Goal: Ask a question

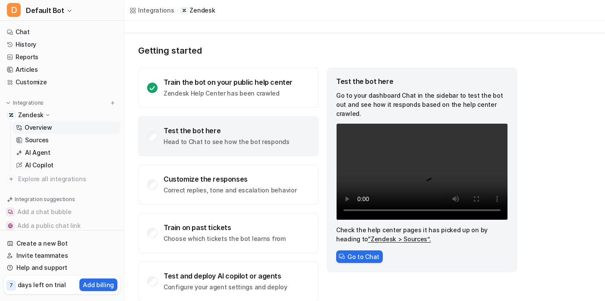
scroll to position [44, 0]
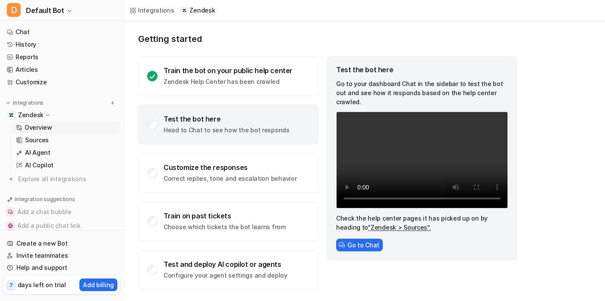
click at [196, 127] on p "Head to Chat to see how the bot responds" at bounding box center [227, 130] width 126 height 9
click at [184, 117] on div "Test the bot here" at bounding box center [227, 118] width 126 height 9
click at [368, 238] on button "Go to Chat" at bounding box center [359, 244] width 47 height 13
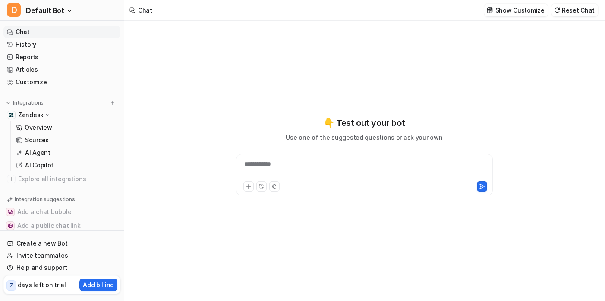
click at [307, 169] on div "**********" at bounding box center [364, 169] width 253 height 20
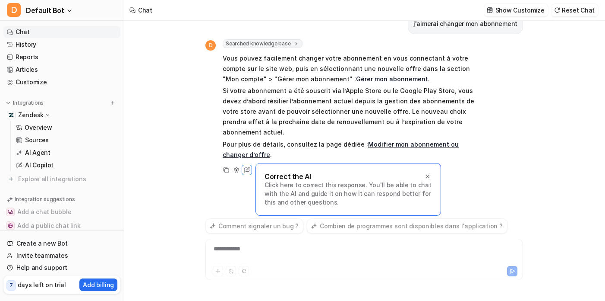
scroll to position [8, 0]
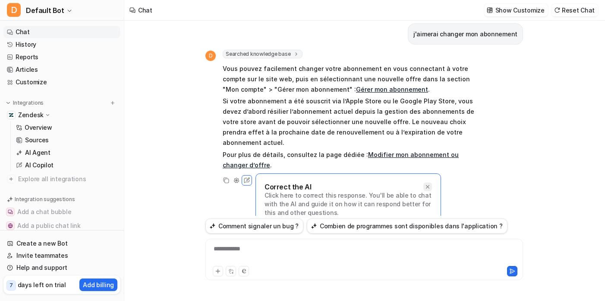
click at [428, 185] on icon at bounding box center [427, 186] width 3 height 3
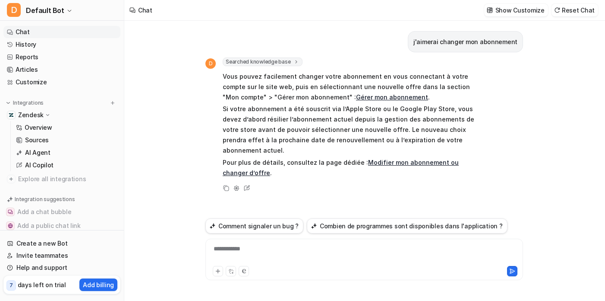
scroll to position [0, 0]
click at [310, 247] on div at bounding box center [364, 254] width 313 height 20
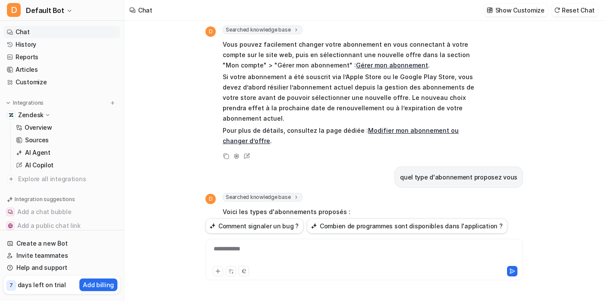
scroll to position [31, 0]
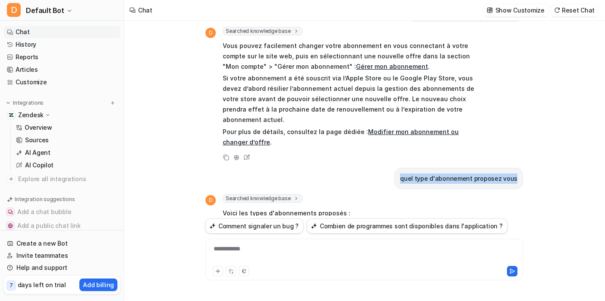
drag, startPoint x: 408, startPoint y: 167, endPoint x: 519, endPoint y: 165, distance: 110.1
click at [519, 168] on div "quel type d'abonnement proposez vous" at bounding box center [459, 178] width 129 height 21
copy p "quel type d'abonnement proposez vous"
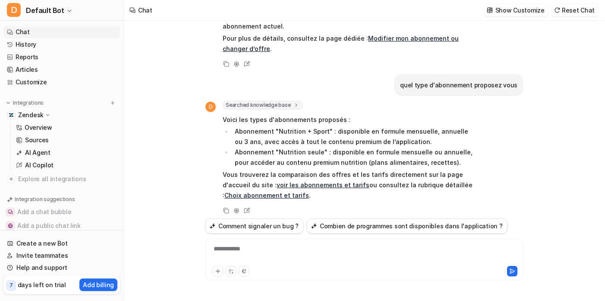
scroll to position [0, 0]
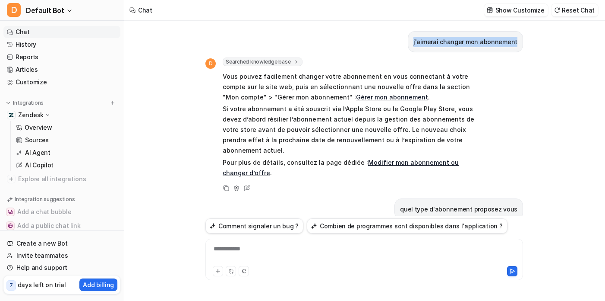
drag, startPoint x: 418, startPoint y: 42, endPoint x: 524, endPoint y: 43, distance: 105.8
click at [524, 43] on div "j'aimerai changer mon abonnement D Searched knowledge base search_queries : [ "…" at bounding box center [365, 161] width 332 height 280
copy p "j'aimerai changer mon abonnement"
click at [275, 259] on div "**********" at bounding box center [364, 254] width 313 height 20
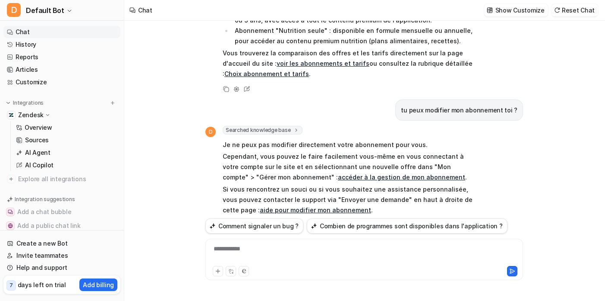
scroll to position [260, 0]
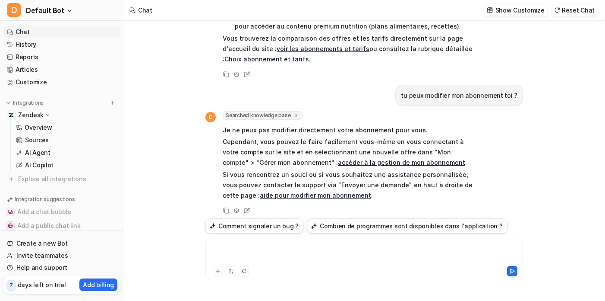
click at [289, 248] on div at bounding box center [364, 254] width 313 height 20
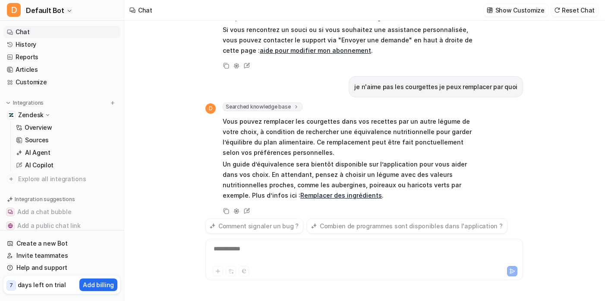
scroll to position [405, 0]
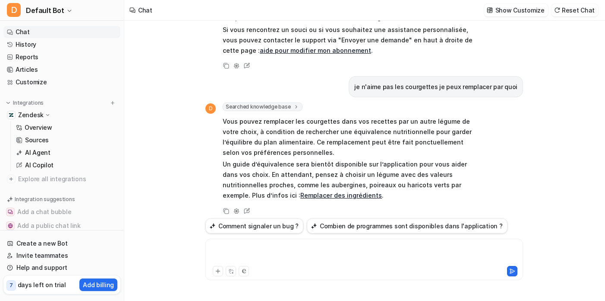
click at [298, 259] on div at bounding box center [364, 254] width 313 height 20
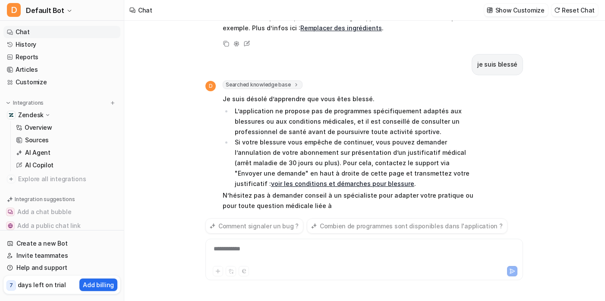
scroll to position [582, 0]
